Goal: Task Accomplishment & Management: Use online tool/utility

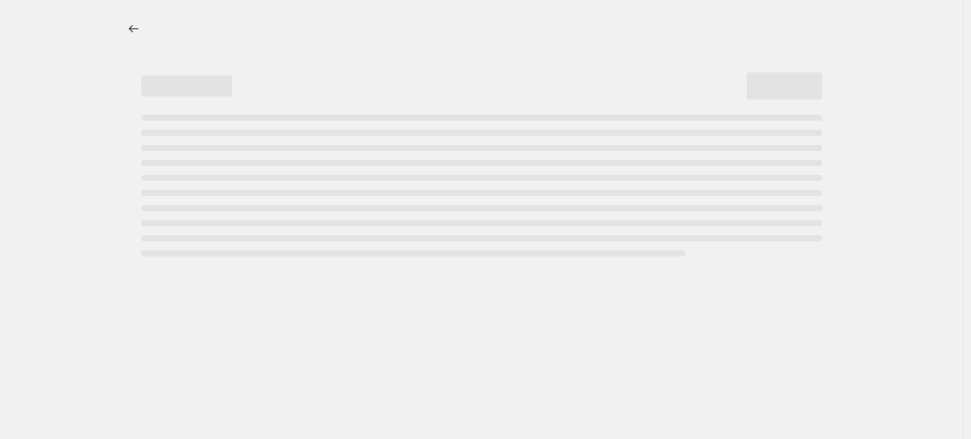
select select "percentage"
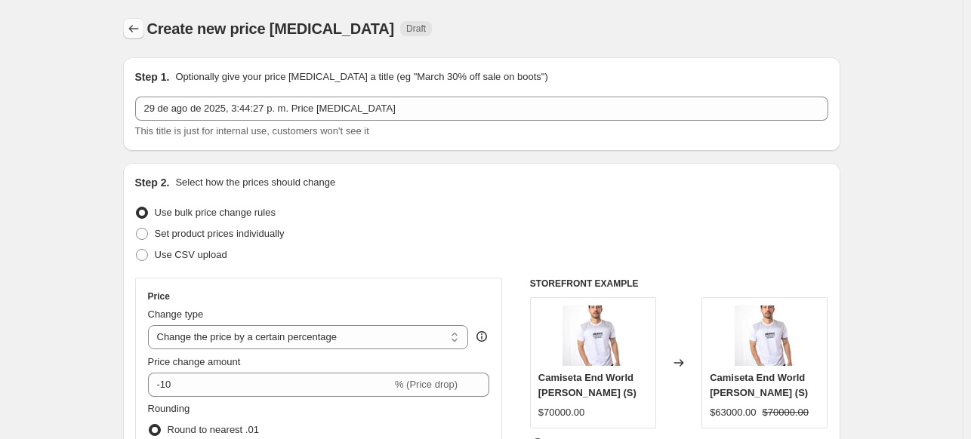
click at [139, 23] on icon "Price change jobs" at bounding box center [133, 28] width 15 height 15
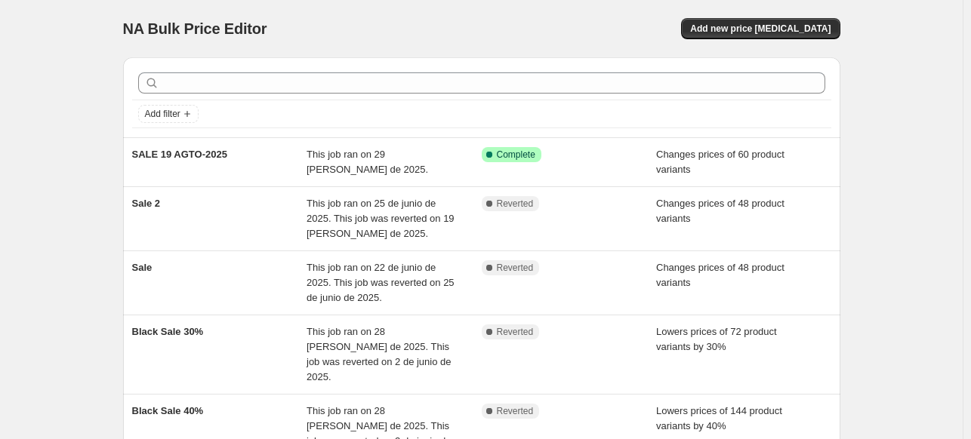
click at [349, 7] on div "NA Bulk Price Editor. This page is ready NA Bulk Price Editor Add new price cha…" at bounding box center [481, 28] width 717 height 57
click at [63, 112] on div "NA Bulk Price Editor. This page is ready NA Bulk Price Editor Add new price cha…" at bounding box center [481, 311] width 962 height 623
